Goal: Task Accomplishment & Management: Use online tool/utility

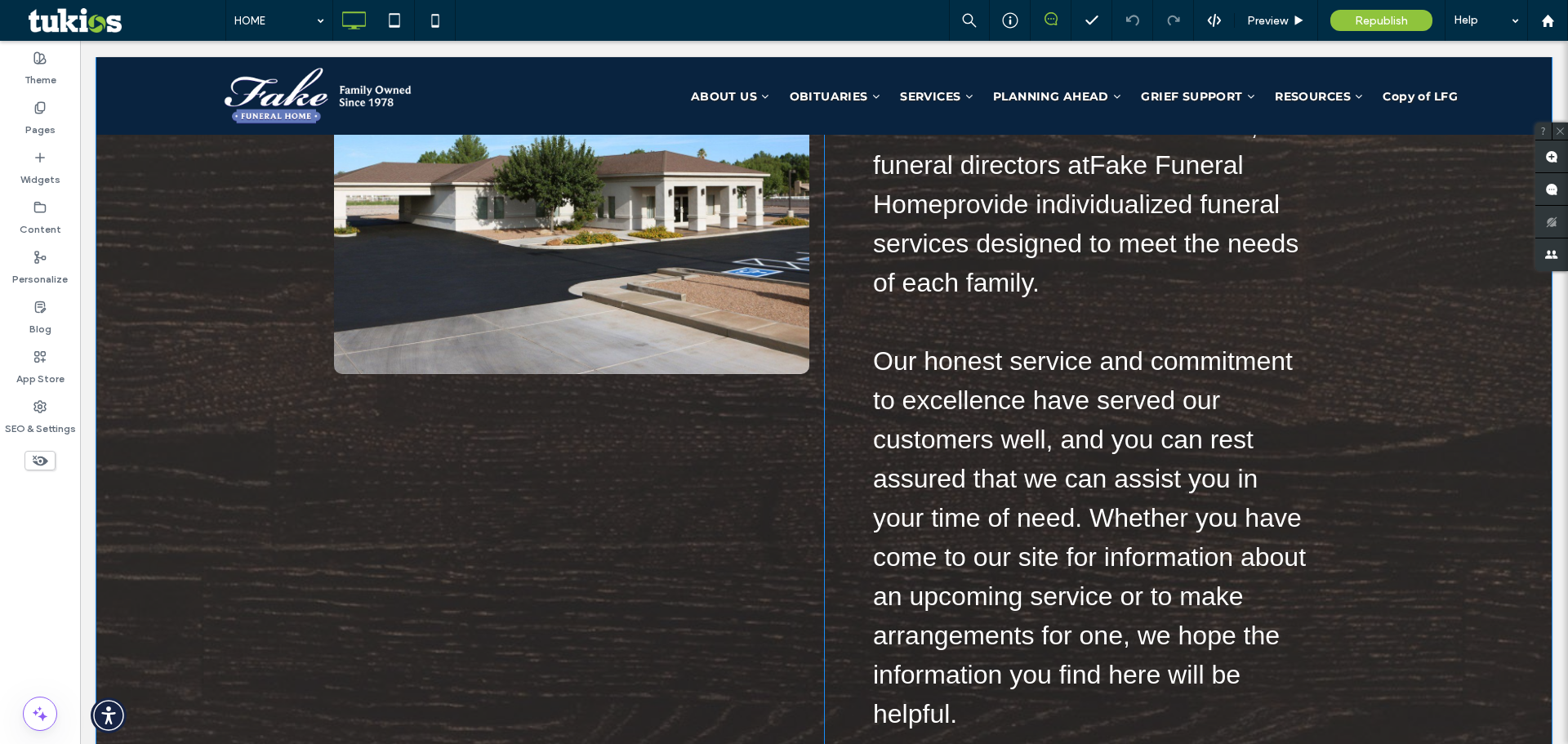
scroll to position [4819, 0]
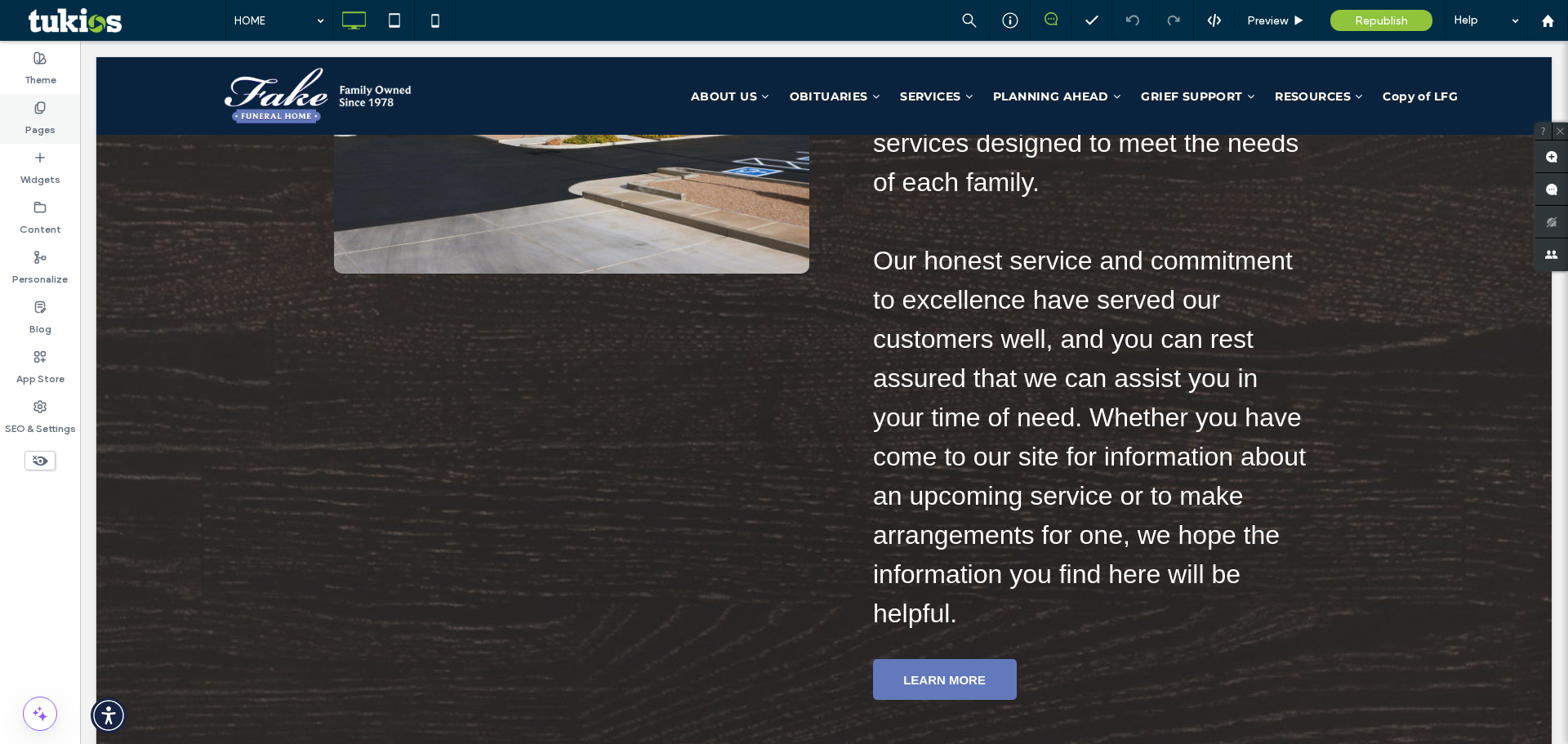
click at [36, 110] on use at bounding box center [39, 107] width 9 height 10
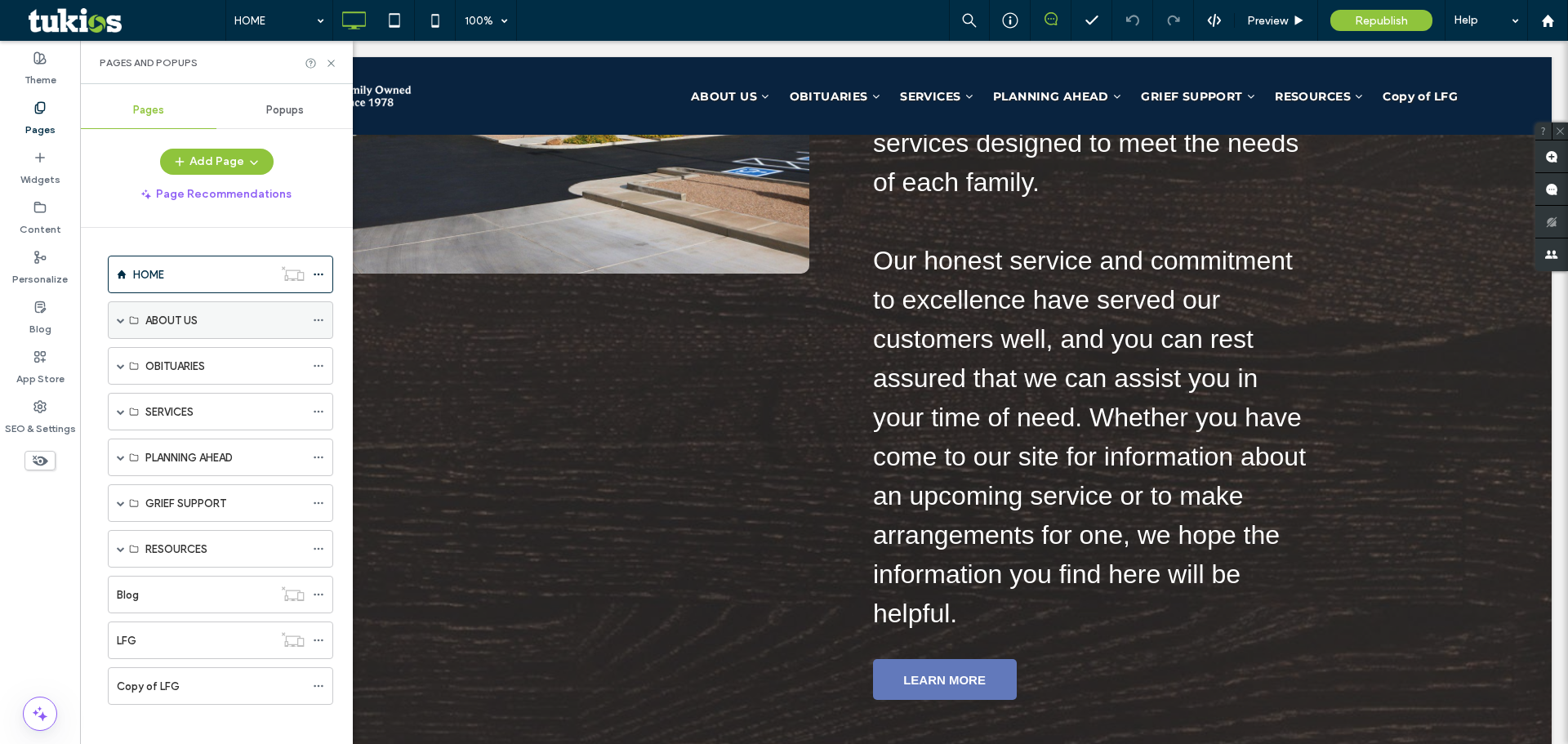
click at [117, 318] on span at bounding box center [120, 320] width 8 height 8
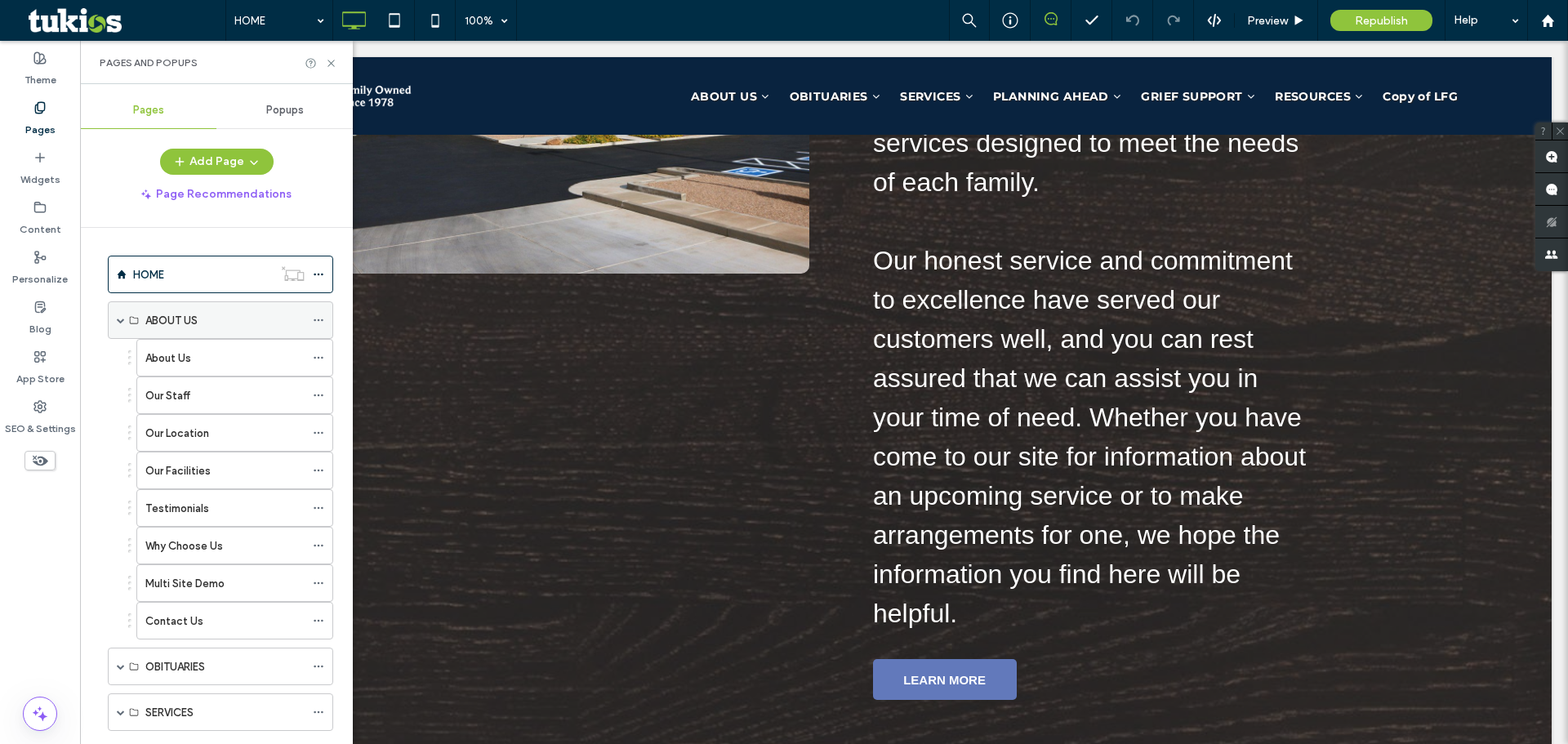
click at [117, 318] on span at bounding box center [120, 320] width 8 height 8
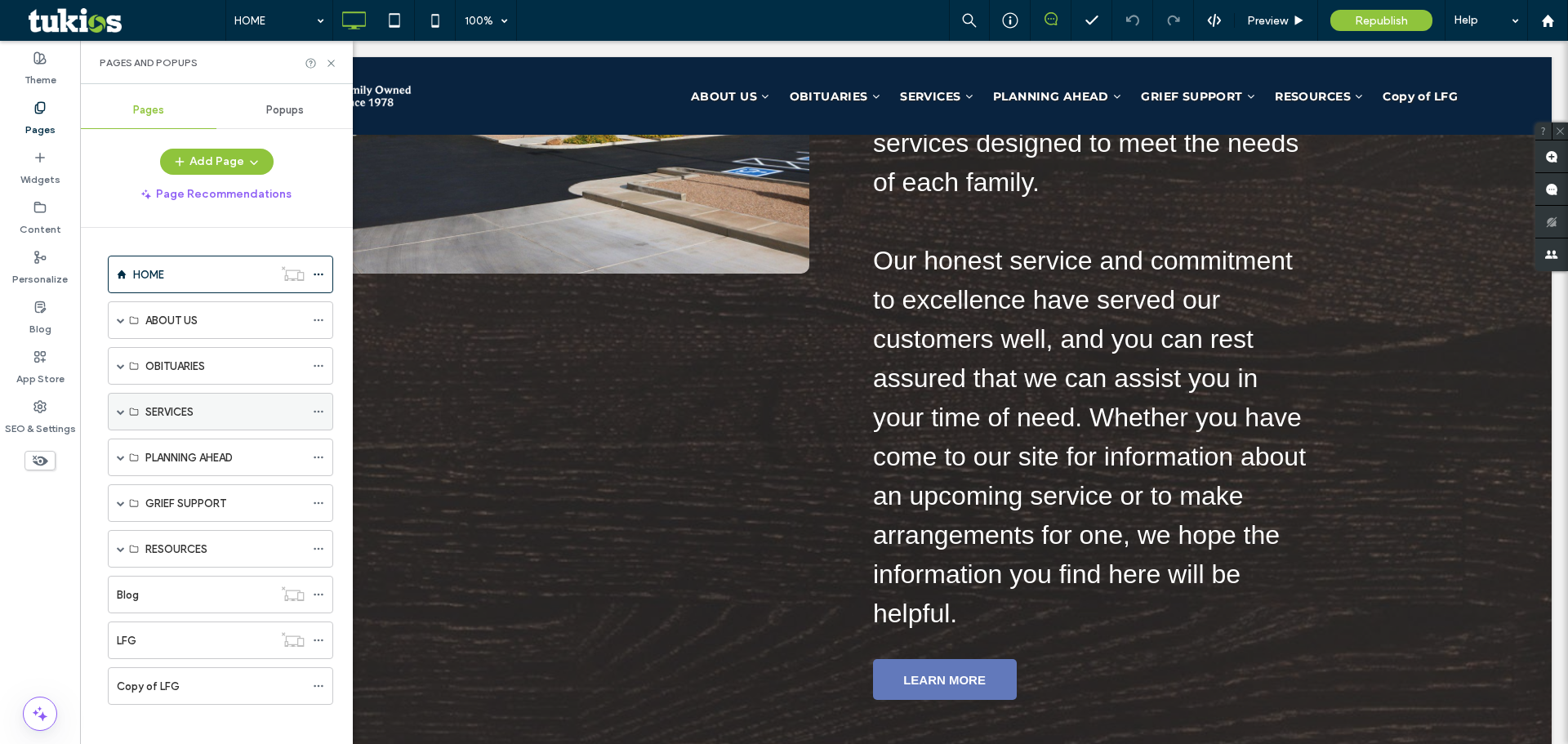
click at [114, 410] on div "SERVICES" at bounding box center [220, 411] width 225 height 38
click at [120, 414] on span at bounding box center [120, 411] width 8 height 8
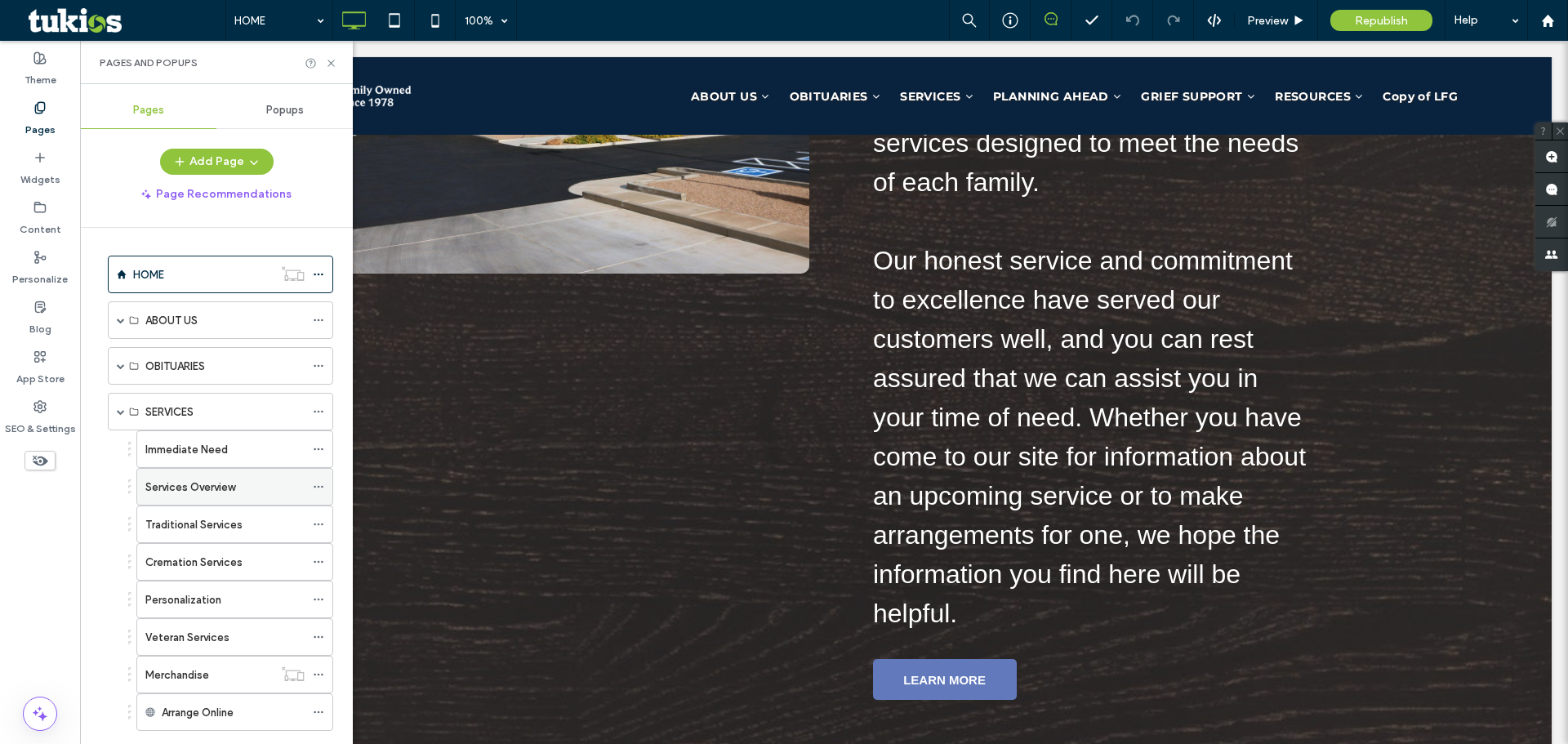
click at [203, 479] on label "Services Overview" at bounding box center [189, 487] width 90 height 29
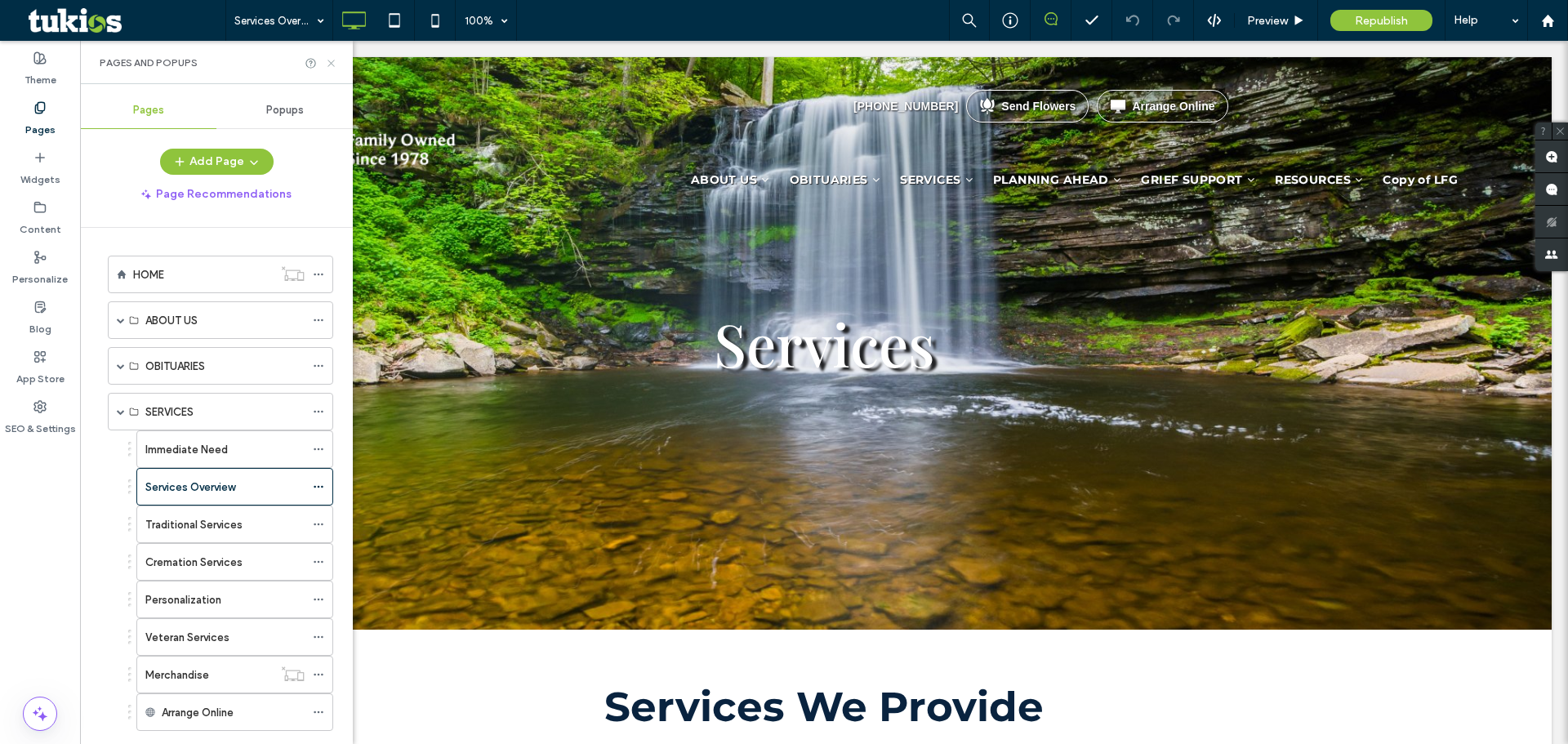
click at [334, 65] on icon at bounding box center [331, 63] width 12 height 12
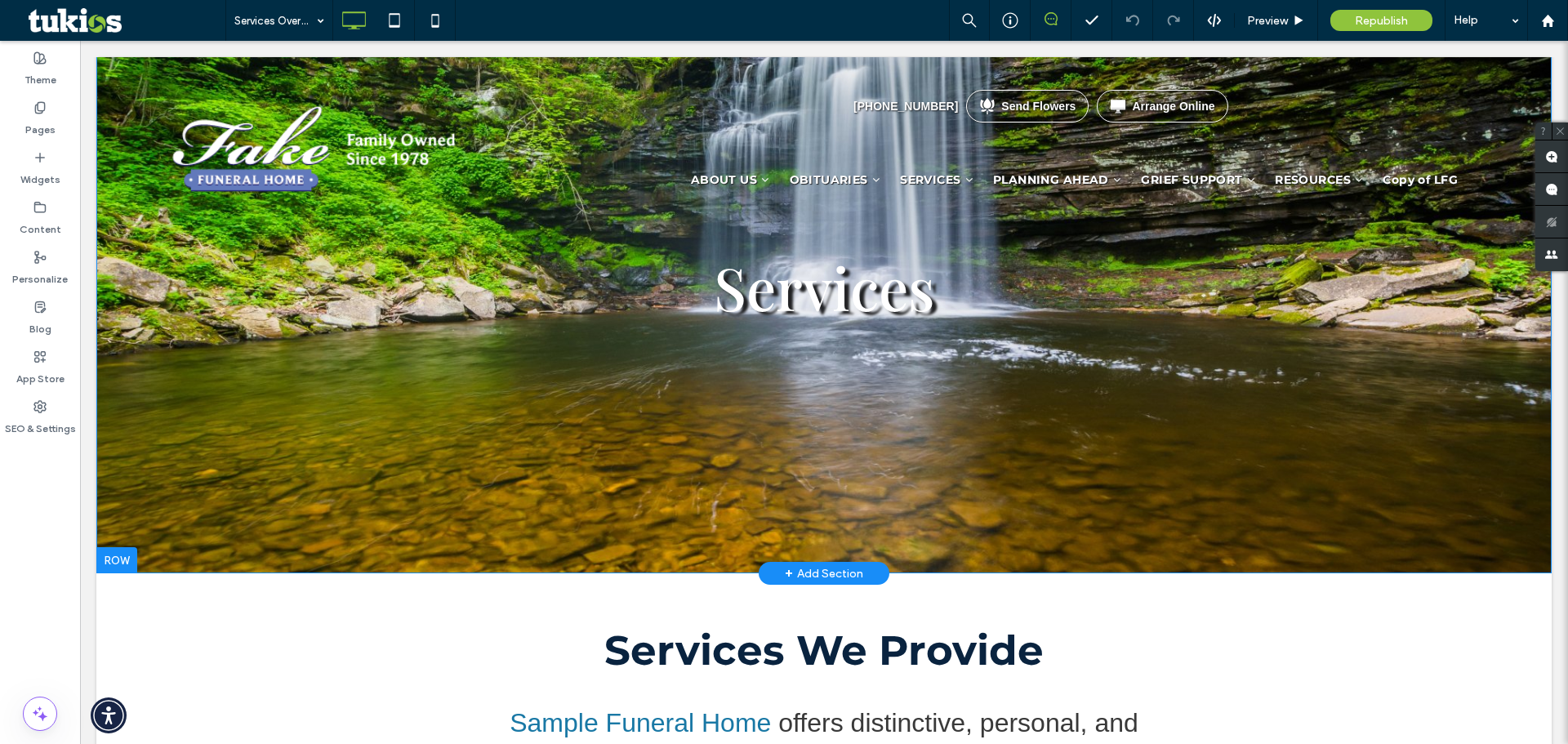
scroll to position [82, 0]
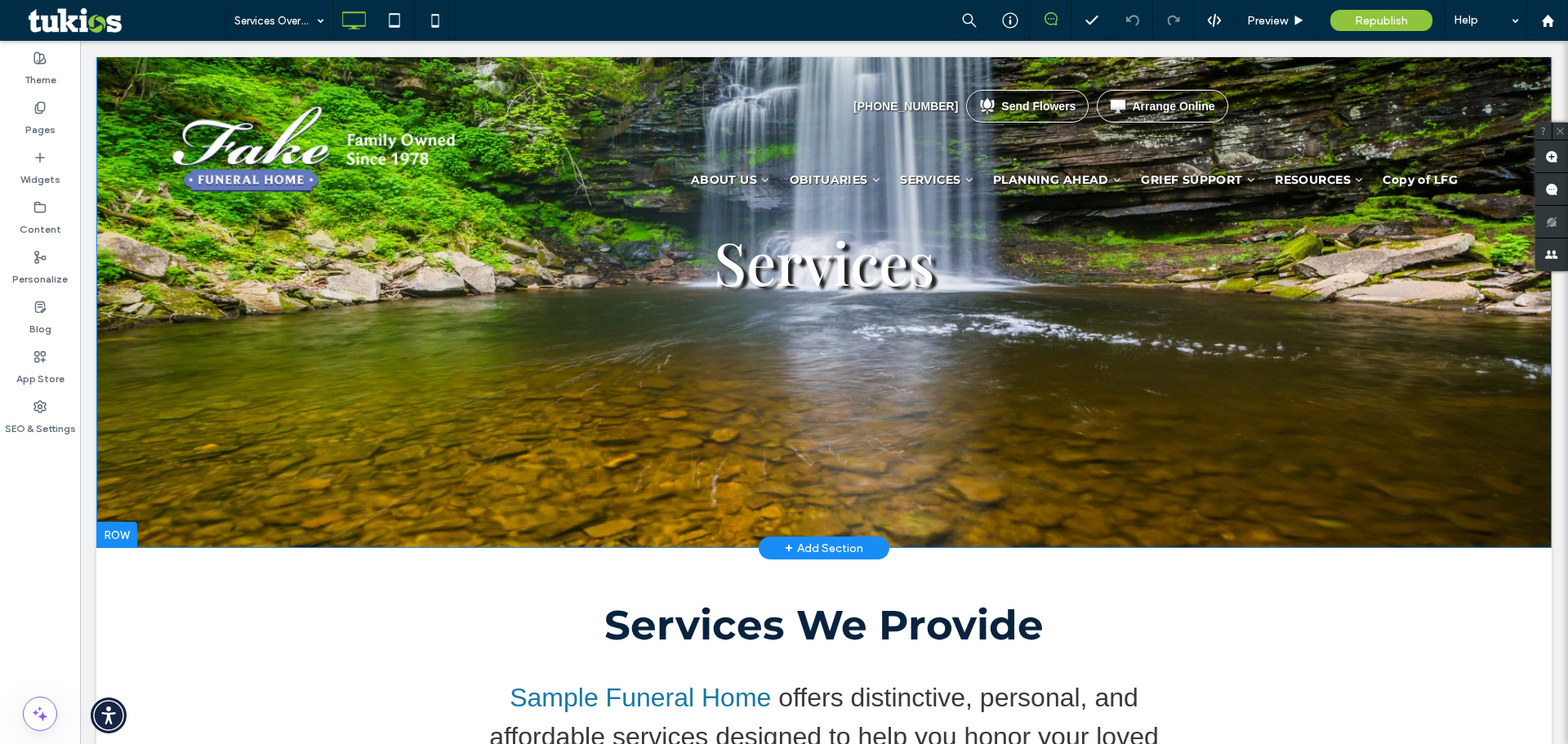
click at [813, 545] on div "+ Add Section" at bounding box center [824, 548] width 79 height 18
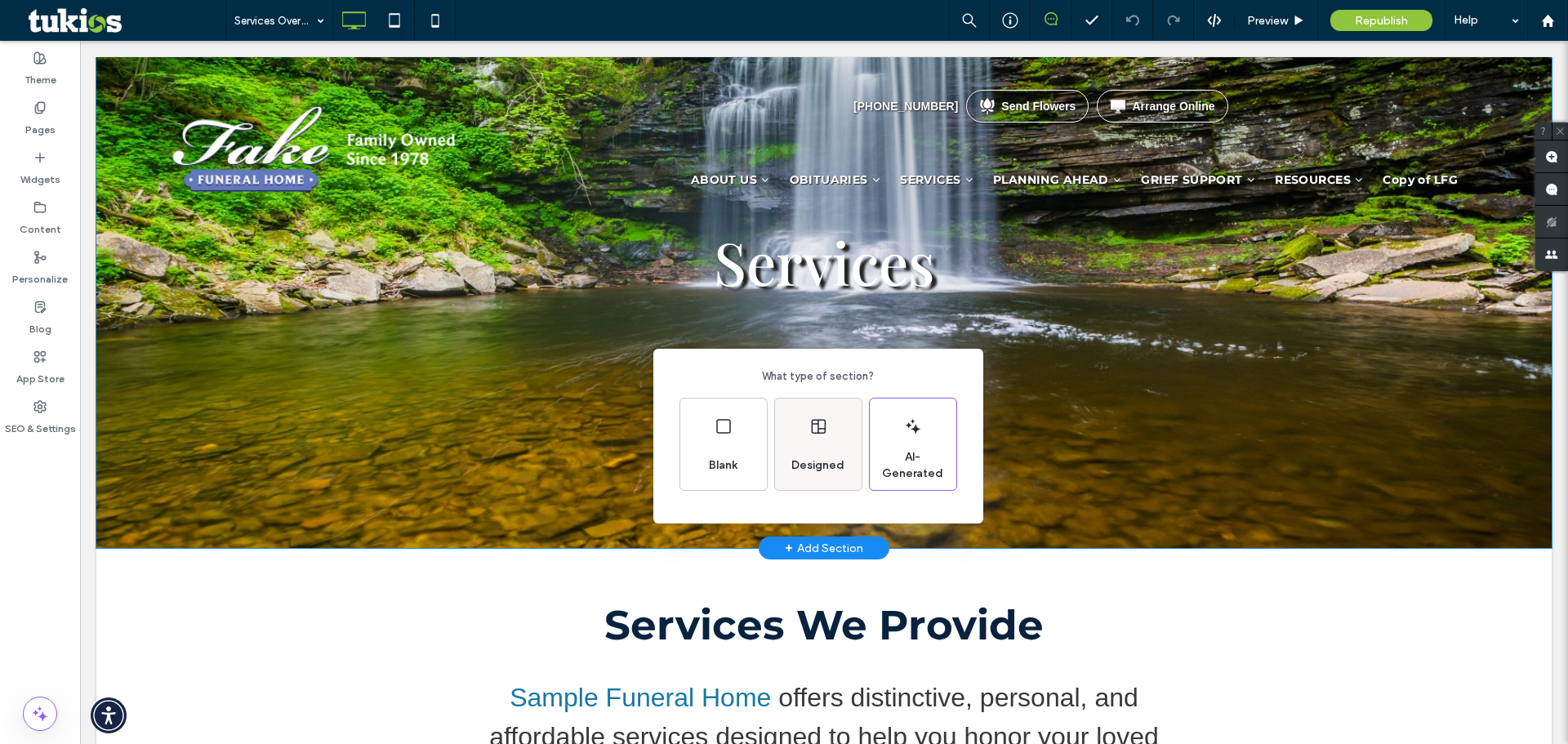
click at [814, 442] on div "Designed" at bounding box center [818, 444] width 86 height 92
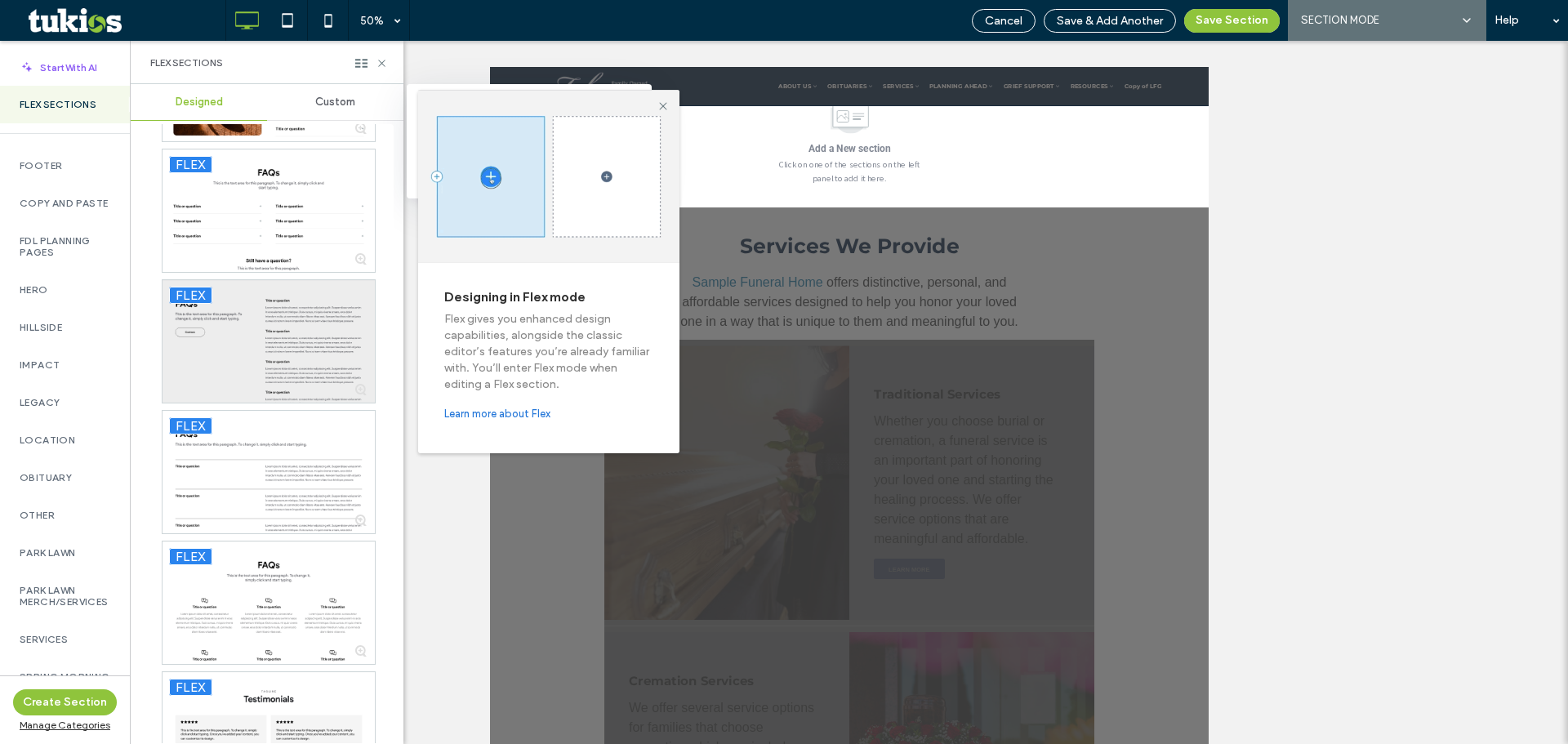
scroll to position [2777, 0]
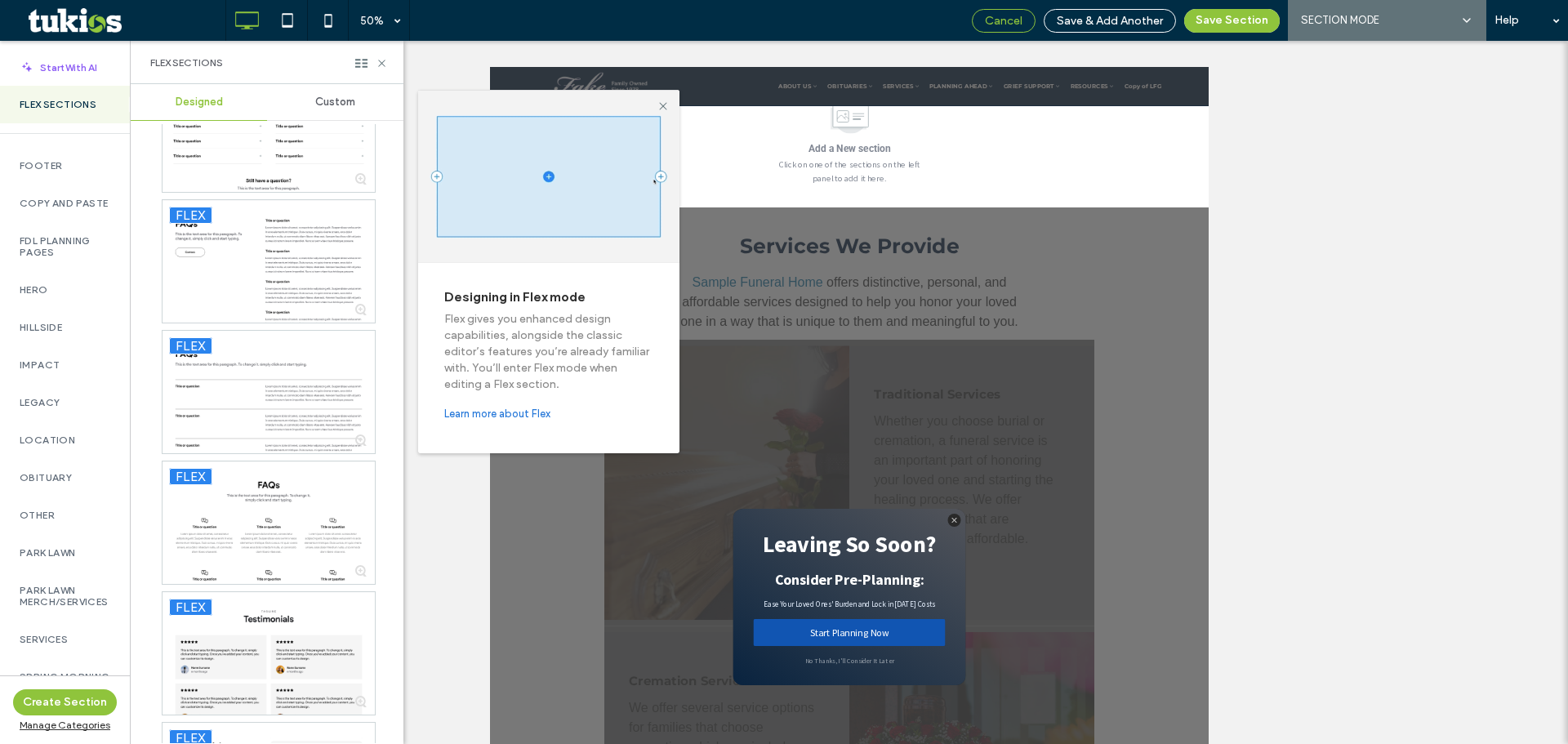
click at [1012, 24] on span "Cancel" at bounding box center [1003, 21] width 38 height 14
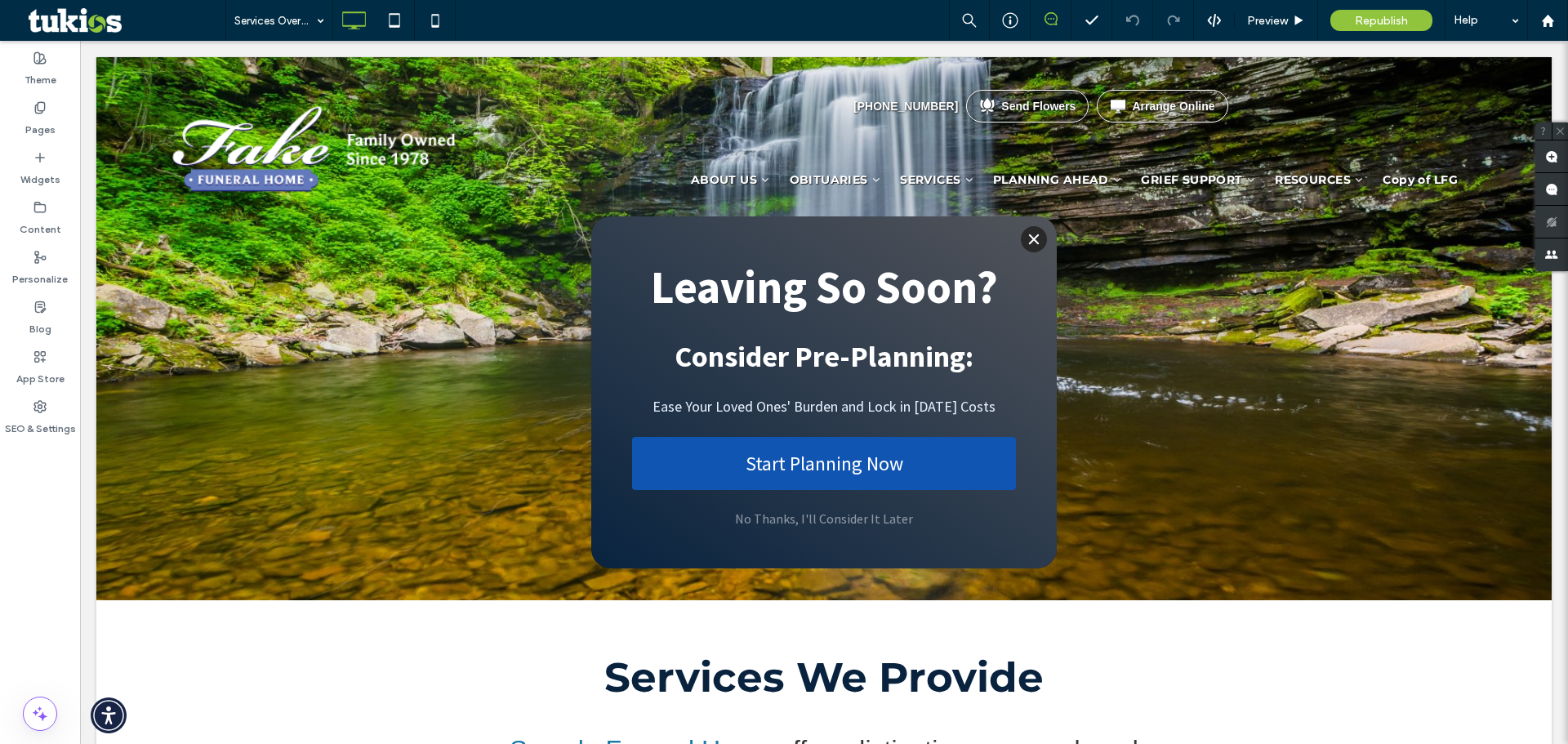
scroll to position [0, 0]
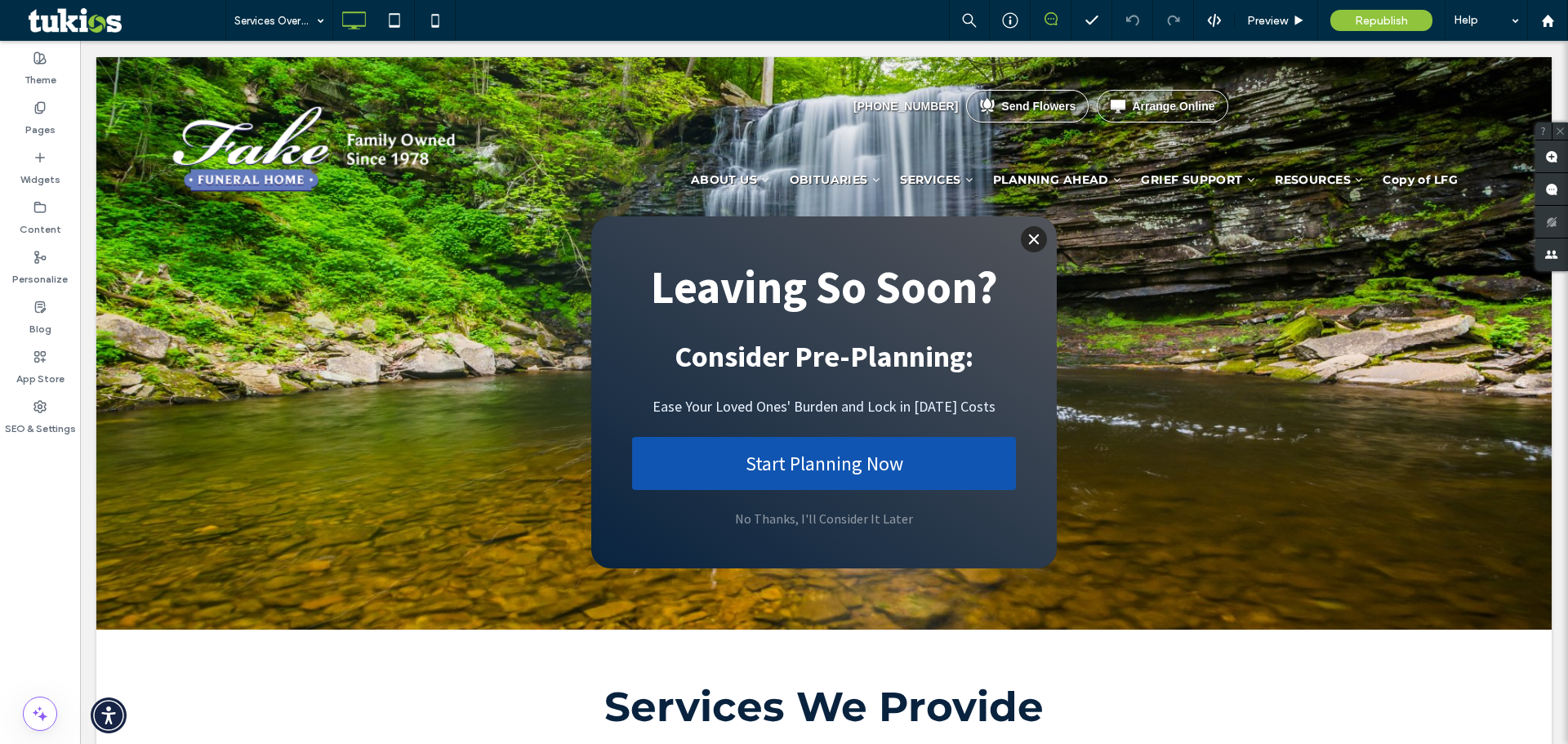
click at [1030, 245] on icon "Close" at bounding box center [1034, 239] width 13 height 13
